Goal: Use online tool/utility

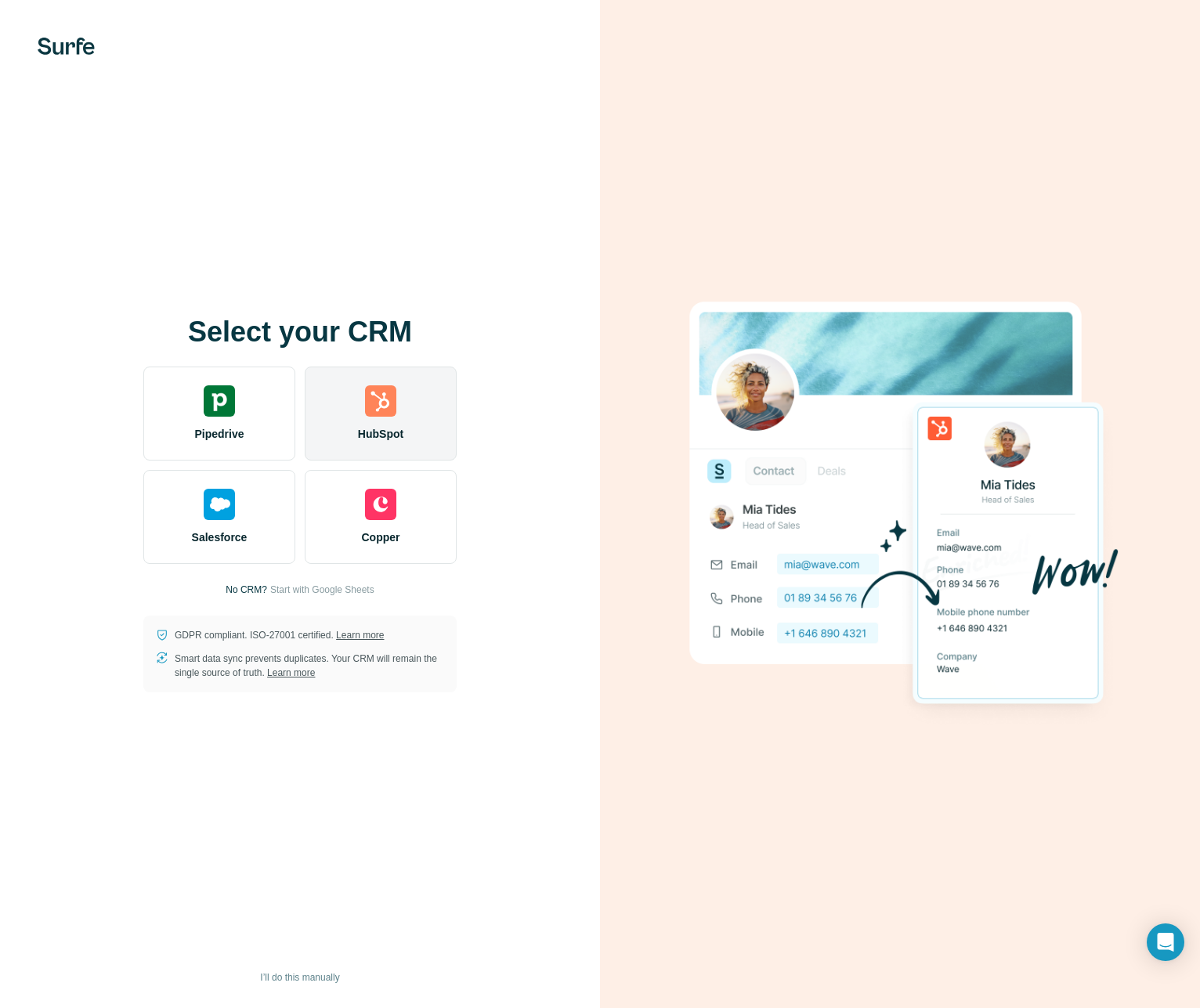
click at [404, 452] on div "HubSpot" at bounding box center [380, 413] width 152 height 94
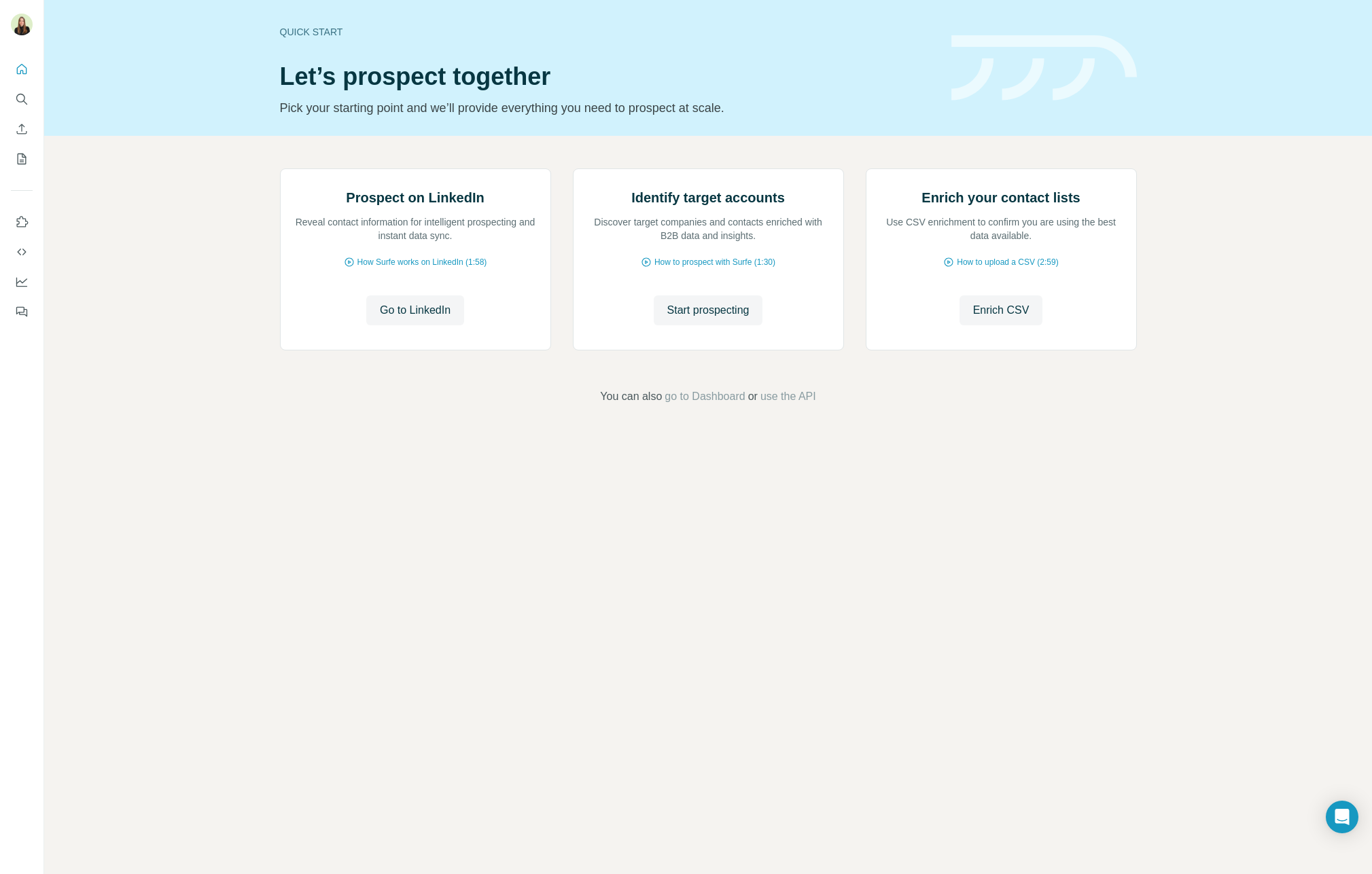
click at [452, 437] on div "Prospect on LinkedIn Reveal contact information for intelligent prospecting and…" at bounding box center [708, 287] width 1327 height 302
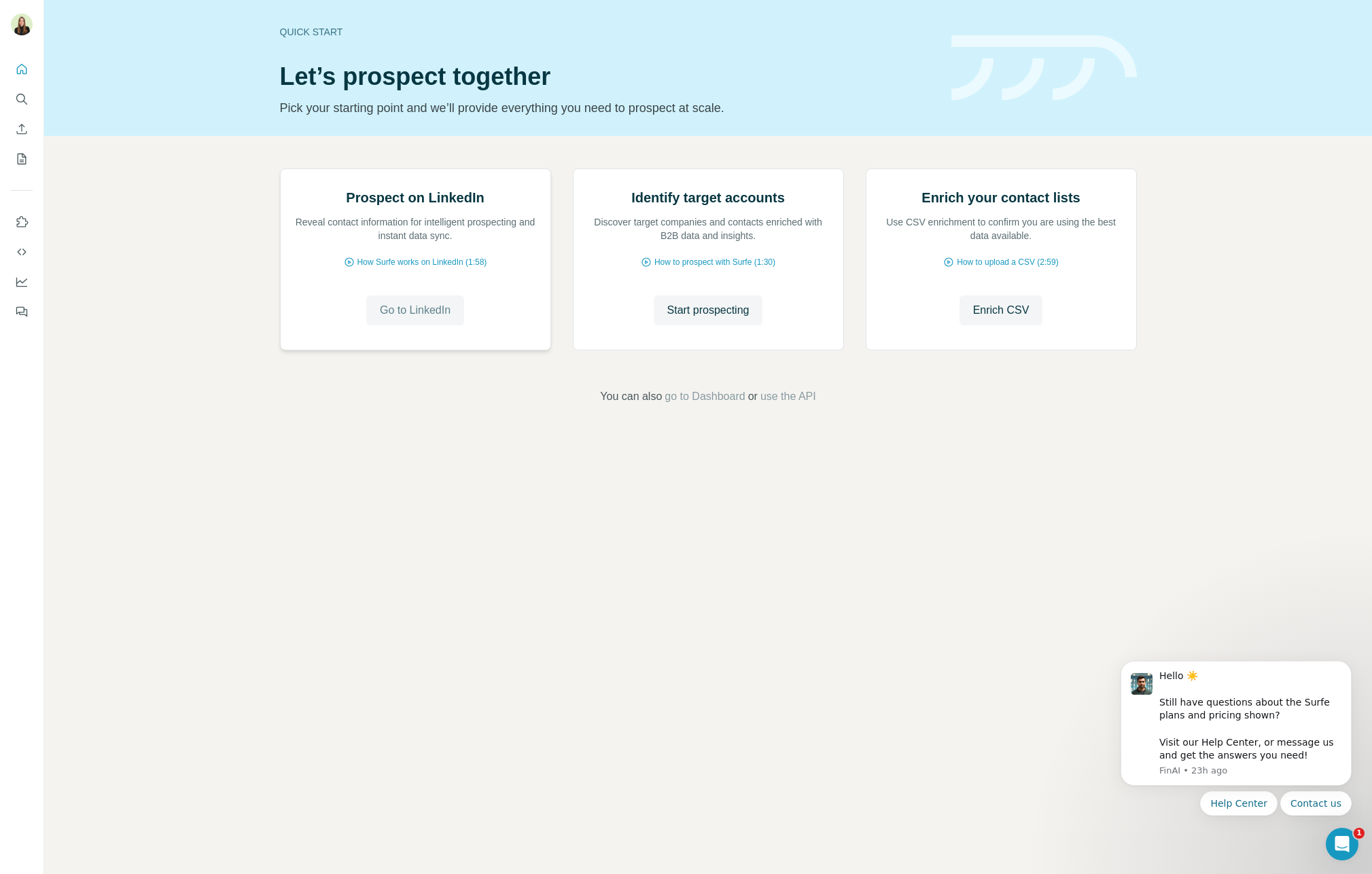
click at [445, 319] on span "Go to LinkedIn" at bounding box center [415, 310] width 71 height 16
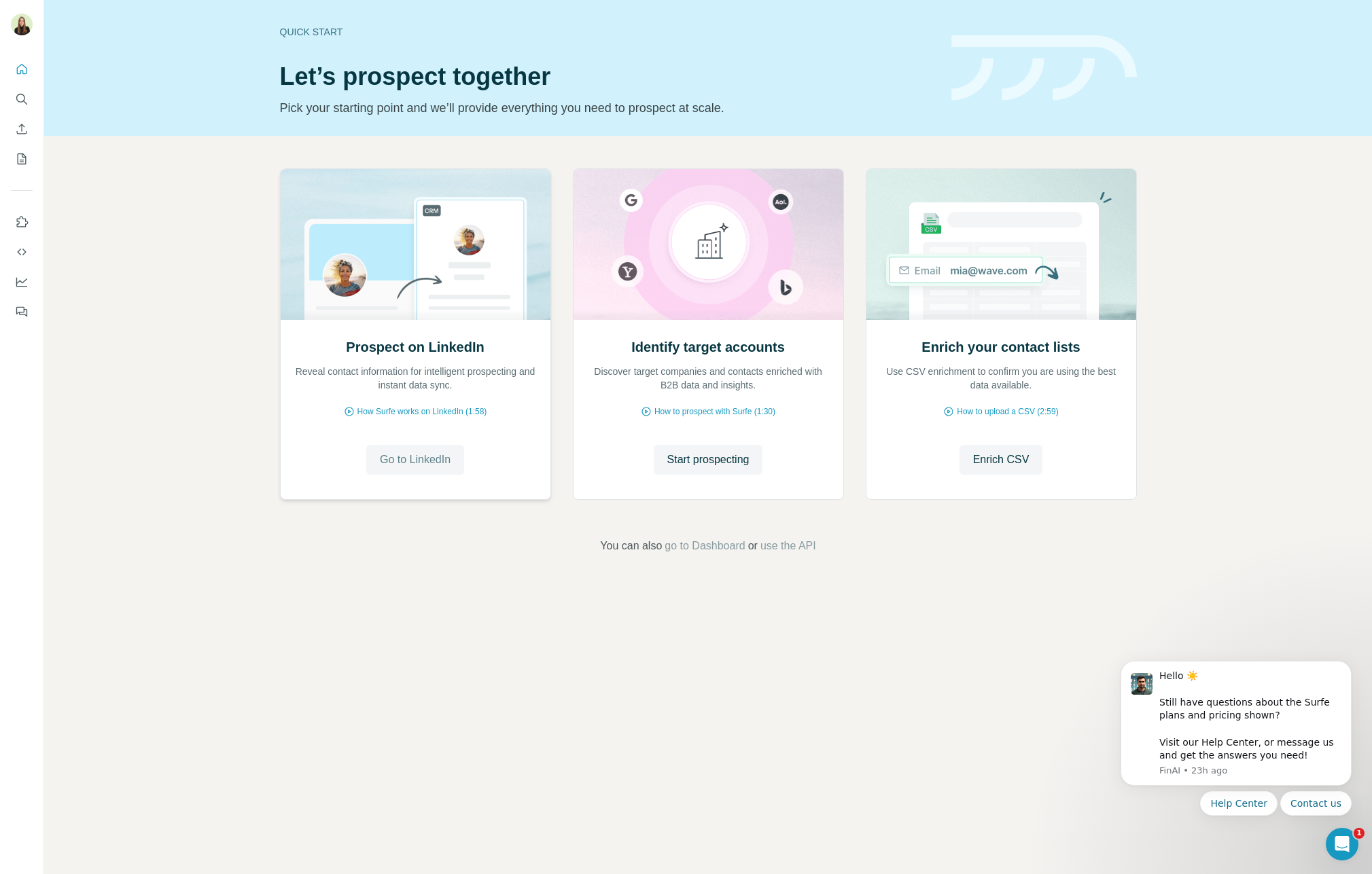
click at [437, 461] on span "Go to LinkedIn" at bounding box center [415, 459] width 71 height 16
